Goal: Find specific page/section: Find specific page/section

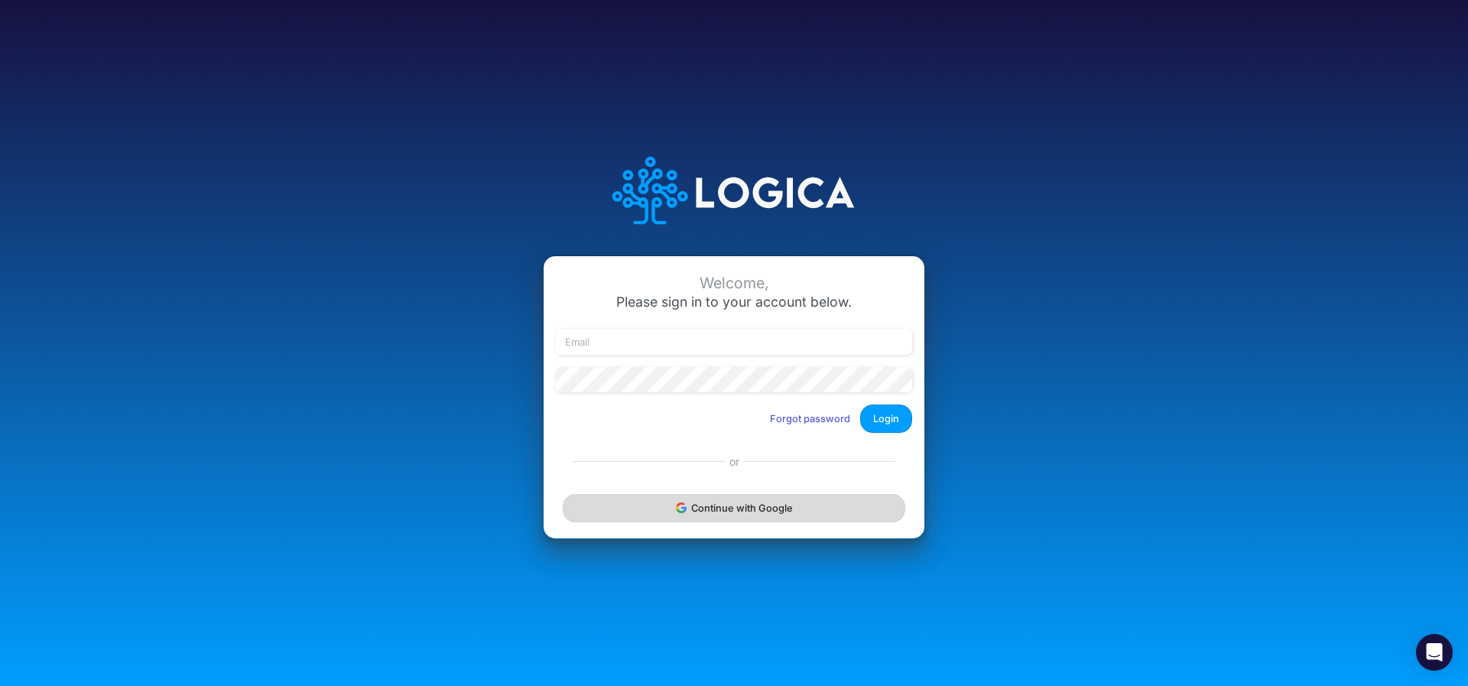
click at [685, 505] on icon "submit" at bounding box center [681, 507] width 11 height 11
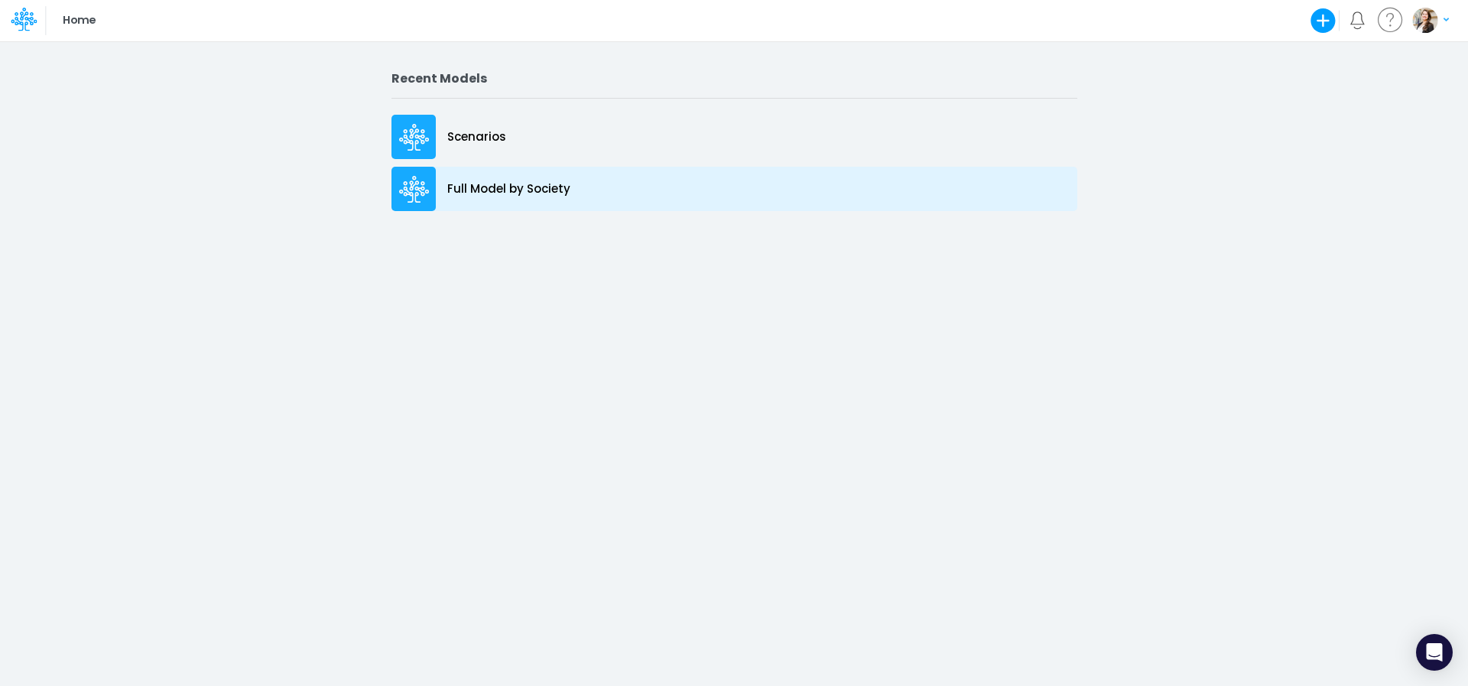
click at [484, 190] on p "Full Model by Society" at bounding box center [508, 189] width 123 height 18
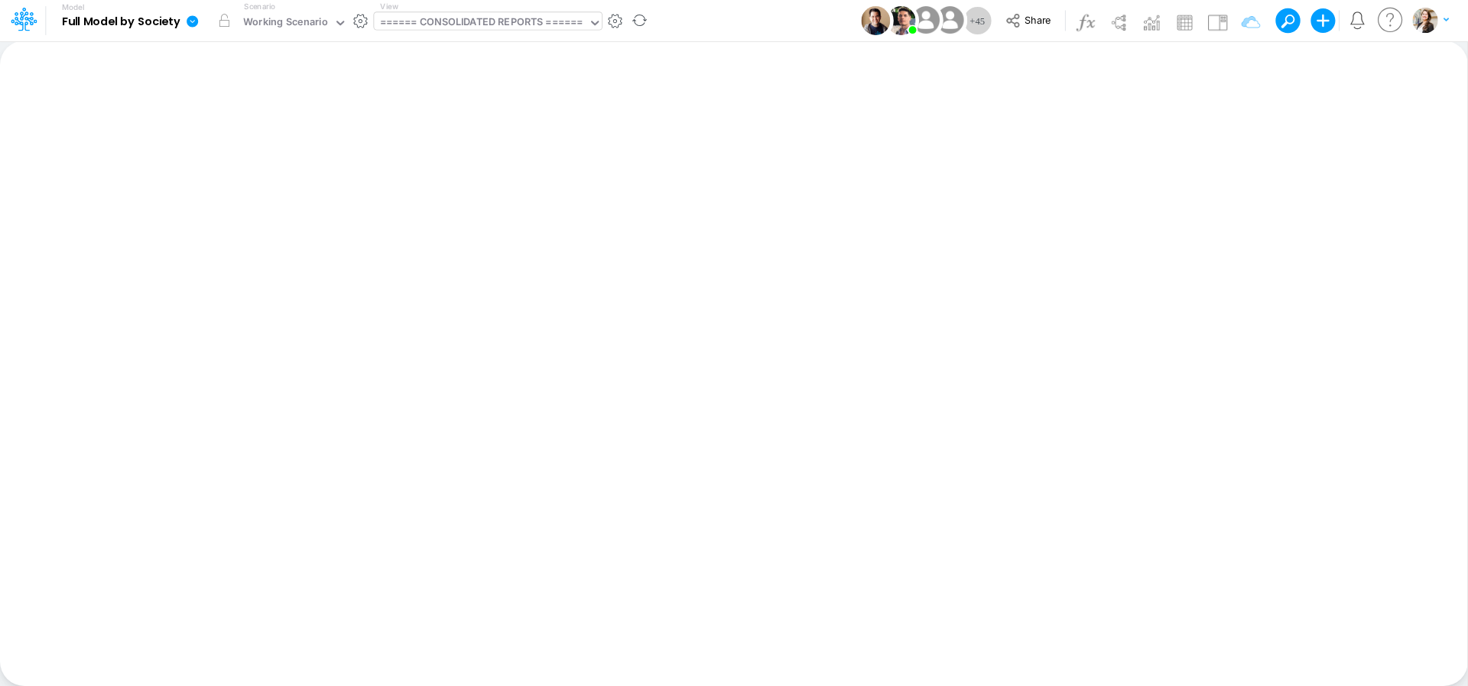
click at [526, 17] on div "====== CONSOLIDATED REPORTS ======" at bounding box center [481, 24] width 203 height 18
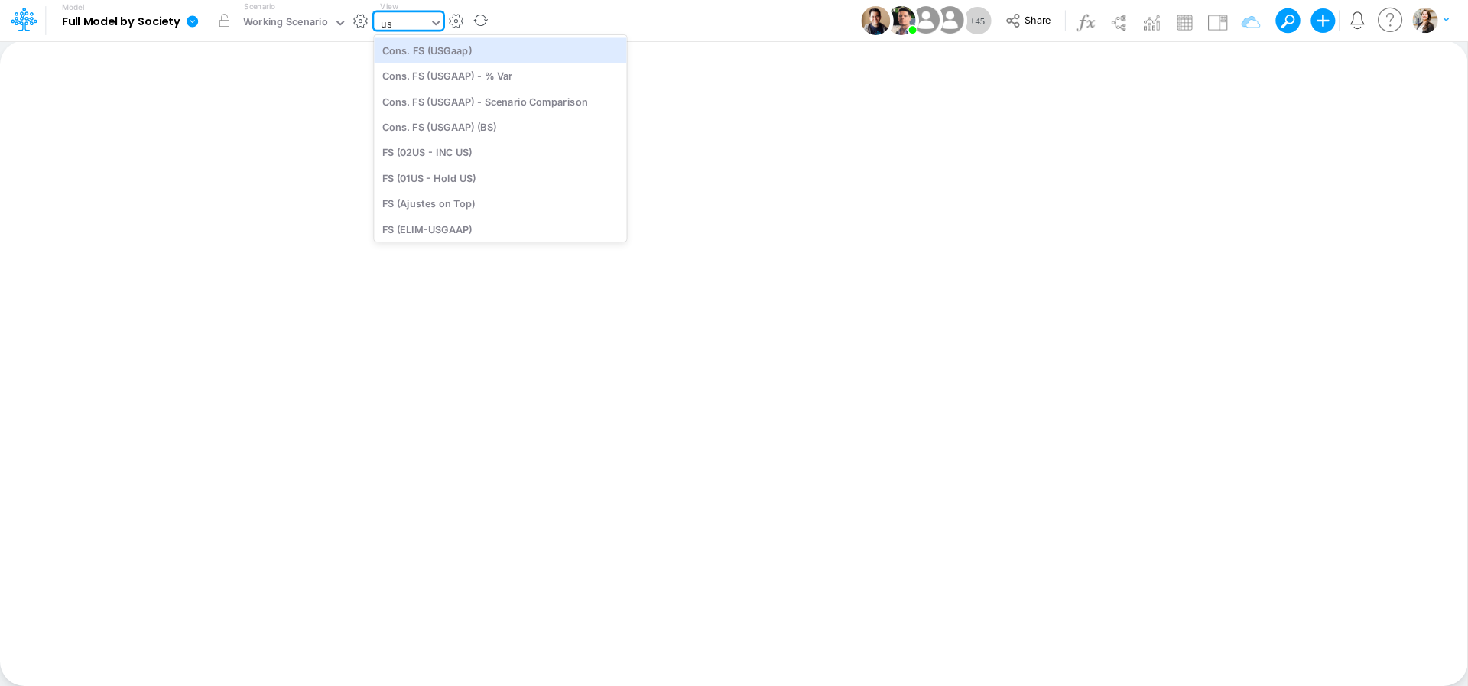
type input "usg"
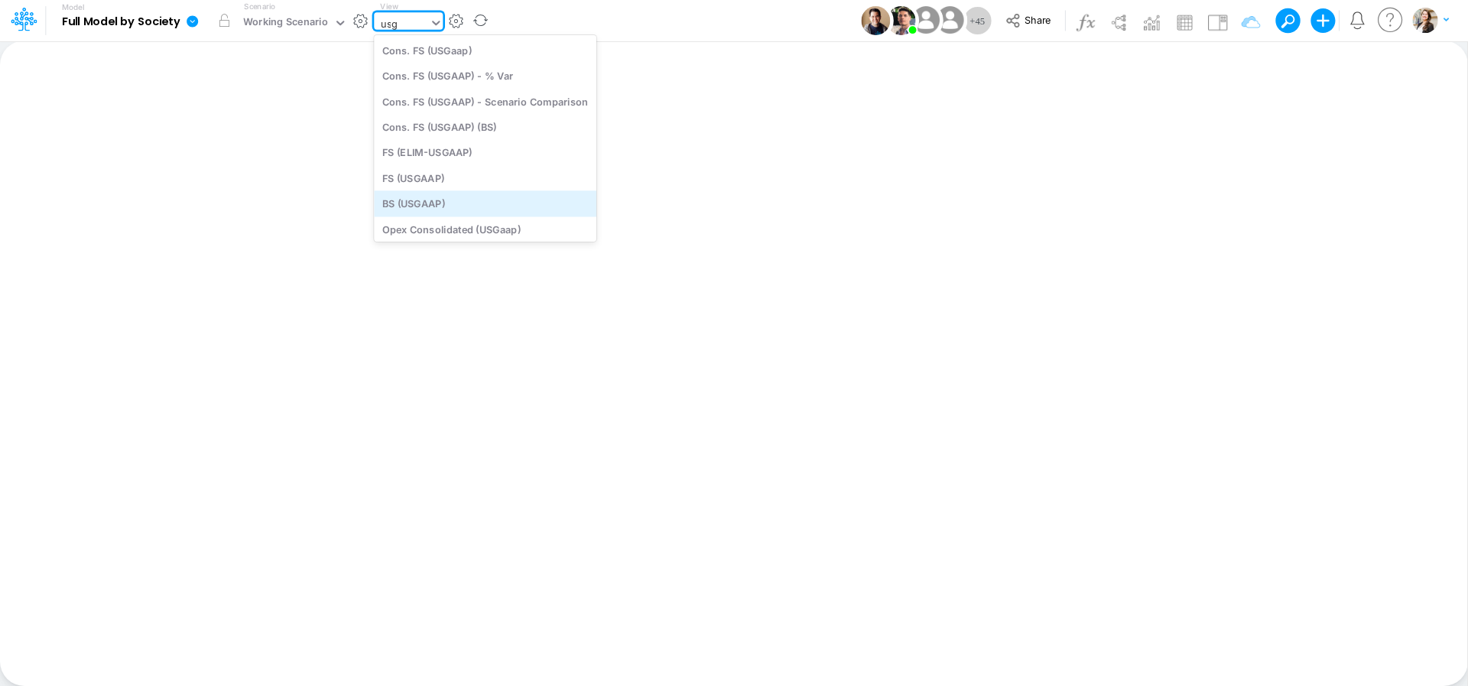
click at [452, 201] on div "BS (USGAAP)" at bounding box center [485, 203] width 223 height 25
type input "BS (USGAAP) - Detailed"
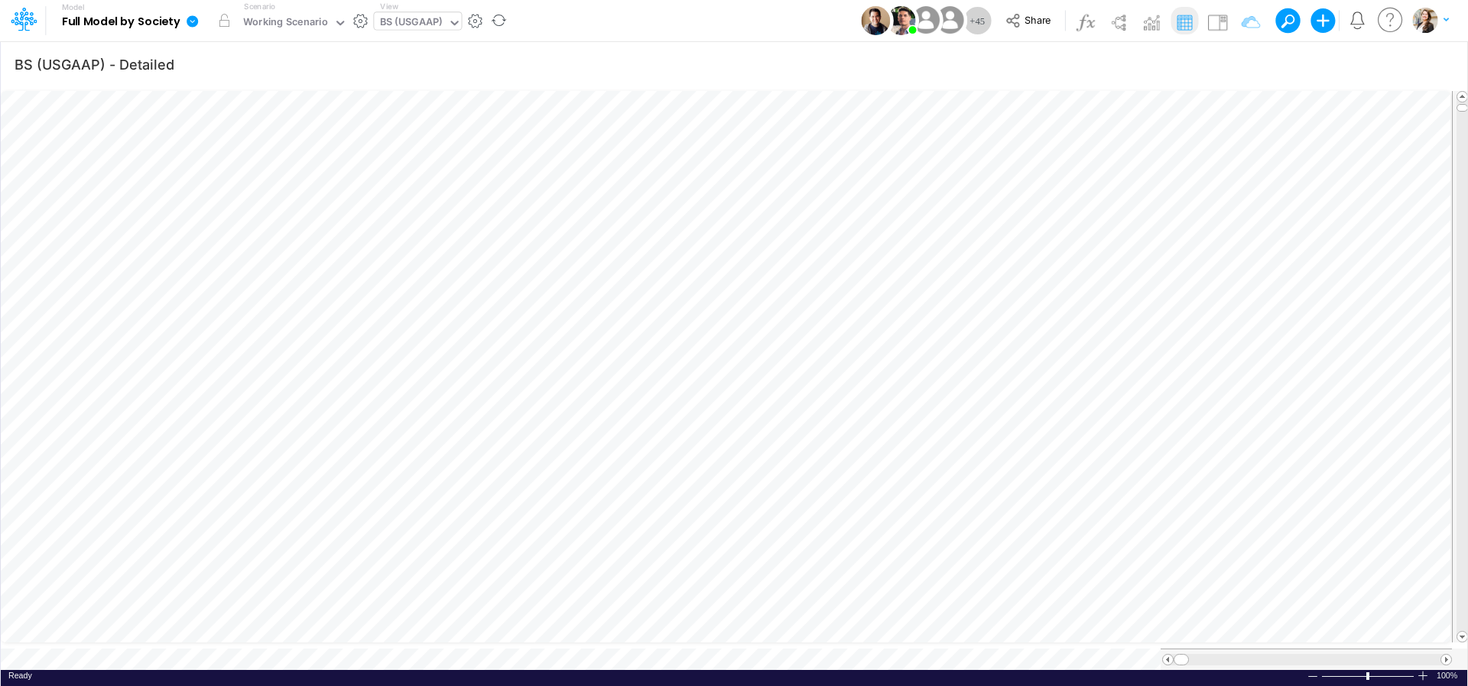
scroll to position [6, 24]
